Goal: Find specific page/section

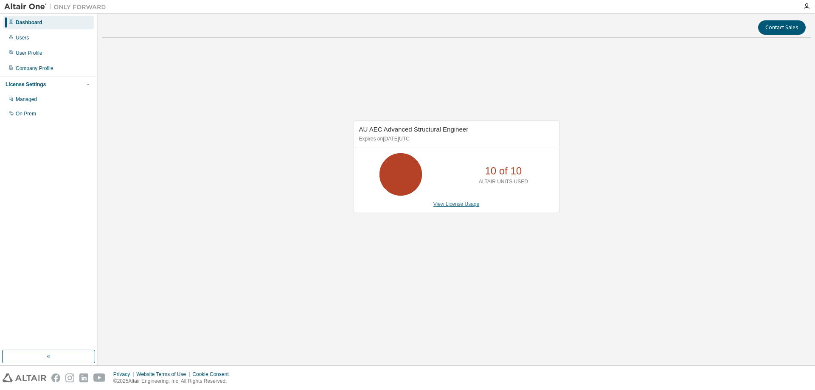
click at [455, 204] on link "View License Usage" at bounding box center [457, 204] width 46 height 6
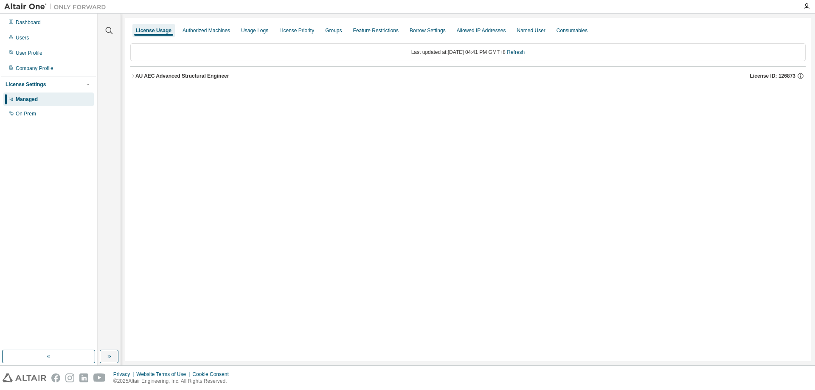
click at [135, 76] on icon "button" at bounding box center [132, 75] width 5 height 5
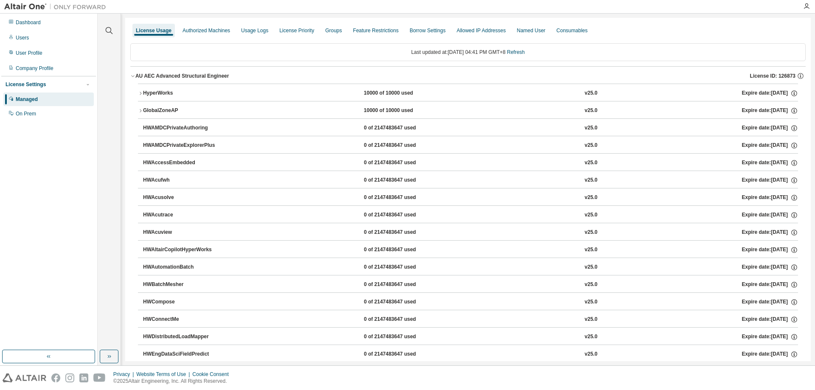
click at [141, 94] on icon "button" at bounding box center [140, 93] width 5 height 5
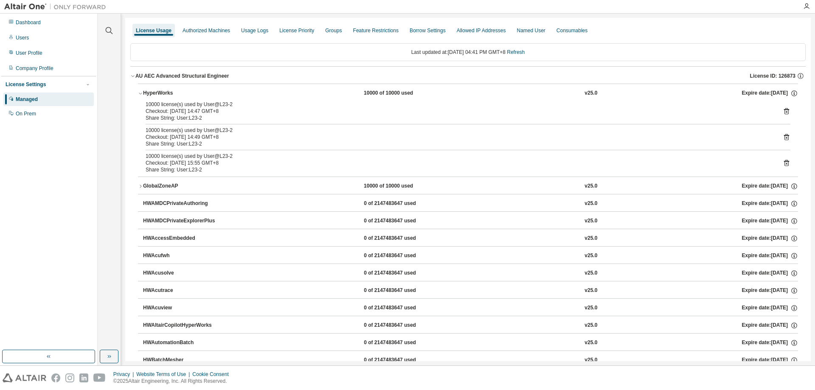
click at [142, 94] on icon "button" at bounding box center [140, 93] width 5 height 5
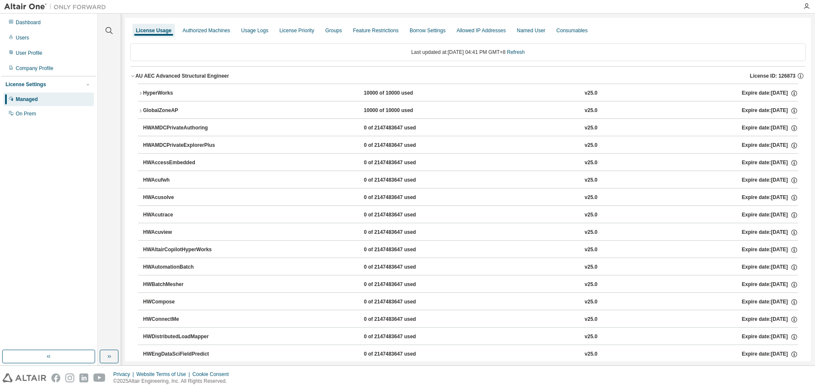
click at [141, 111] on icon "button" at bounding box center [140, 110] width 5 height 5
